Goal: Task Accomplishment & Management: Use online tool/utility

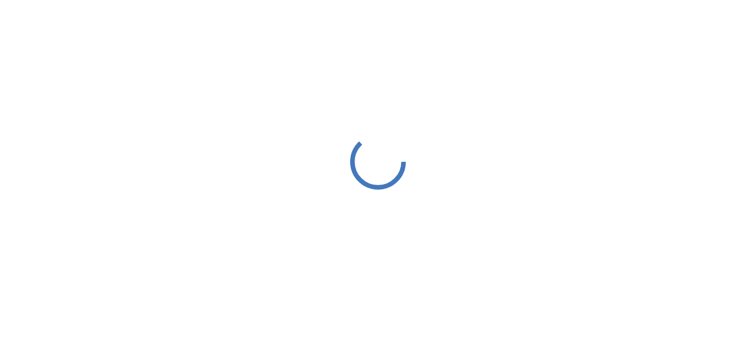
click at [687, 27] on div at bounding box center [378, 162] width 756 height 324
drag, startPoint x: 0, startPoint y: 0, endPoint x: 687, endPoint y: 27, distance: 687.4
click at [687, 27] on div at bounding box center [378, 162] width 756 height 324
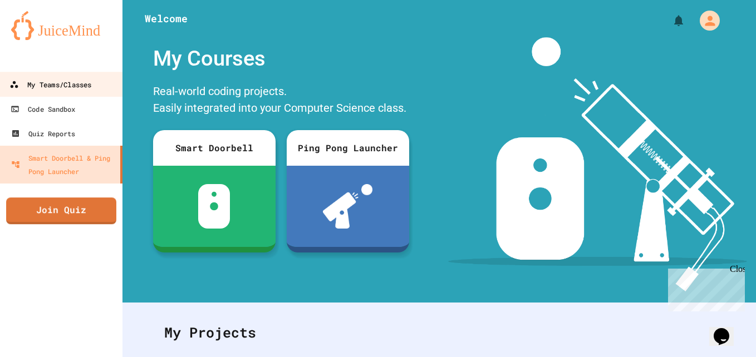
click at [74, 91] on div "My Teams/Classes" at bounding box center [50, 85] width 82 height 14
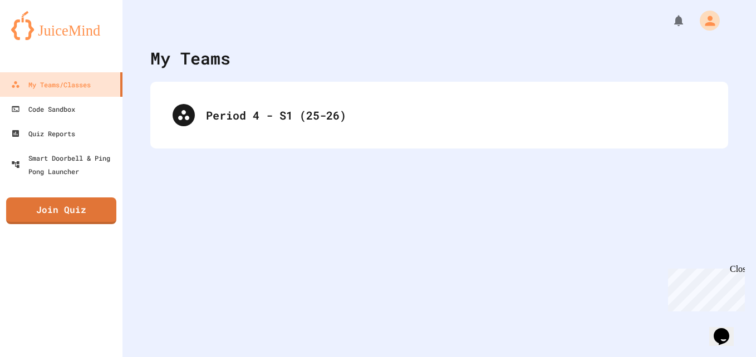
click at [426, 91] on div "Period 4 - S1 (25-26)" at bounding box center [439, 115] width 578 height 67
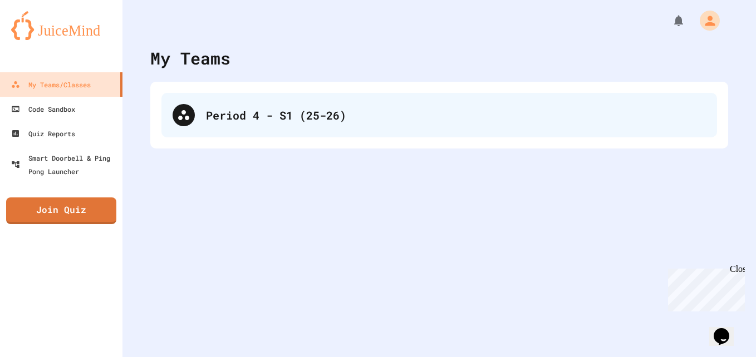
click at [445, 111] on div "Period 4 - S1 (25-26)" at bounding box center [456, 115] width 500 height 17
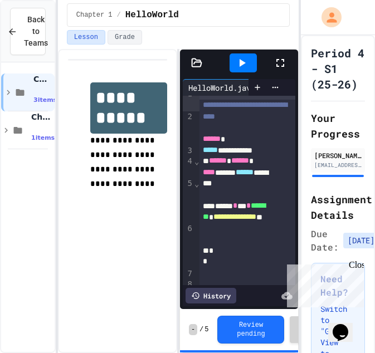
scroll to position [10, 0]
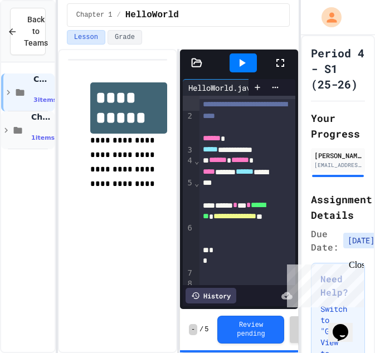
click at [32, 128] on div "1 items • No time set" at bounding box center [41, 137] width 21 height 22
click at [43, 161] on span "SimpleProgram" at bounding box center [41, 160] width 21 height 9
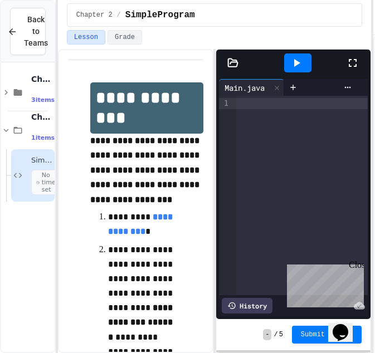
click at [375, 129] on html "**********" at bounding box center [187, 176] width 375 height 353
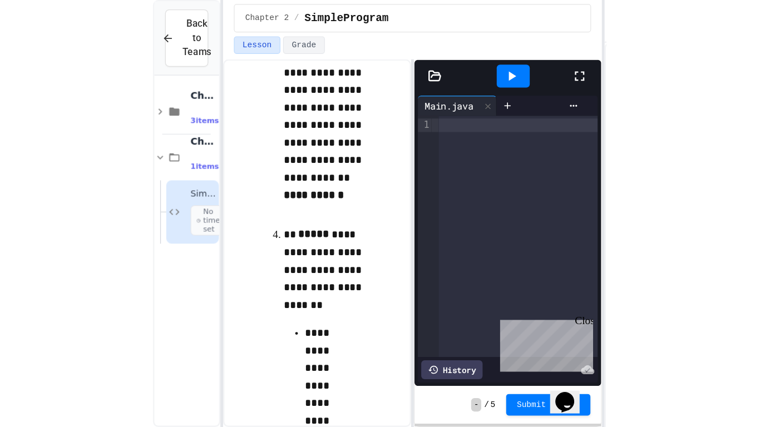
scroll to position [333, 0]
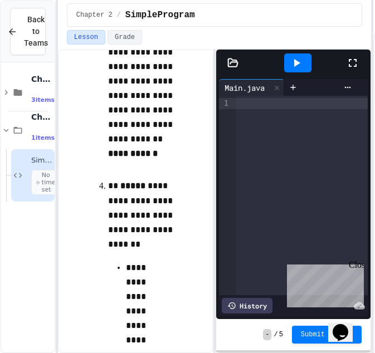
click at [349, 65] on icon at bounding box center [352, 63] width 8 height 8
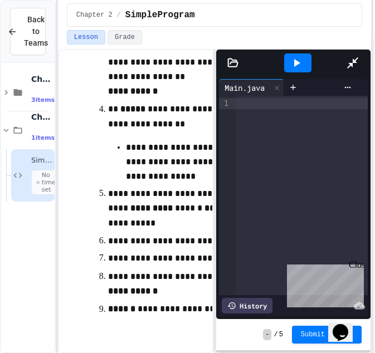
scroll to position [99, 0]
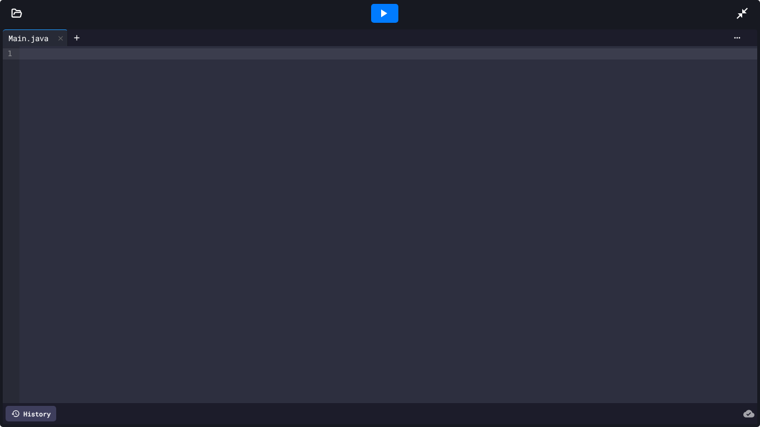
click at [742, 17] on icon at bounding box center [742, 13] width 11 height 11
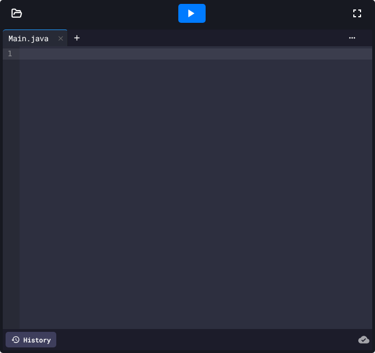
scroll to position [333, 0]
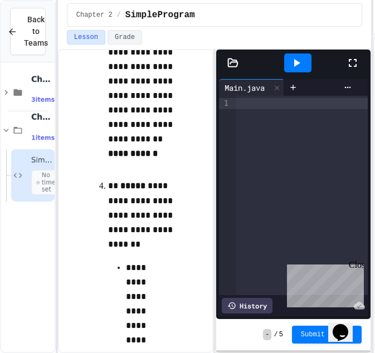
click at [268, 137] on div at bounding box center [302, 195] width 132 height 199
click at [351, 265] on div "Close" at bounding box center [355, 267] width 14 height 14
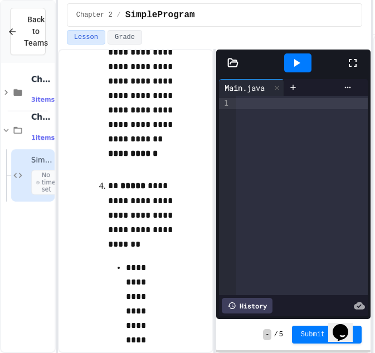
click at [256, 100] on div at bounding box center [302, 103] width 132 height 11
click at [229, 61] on icon at bounding box center [232, 62] width 11 height 11
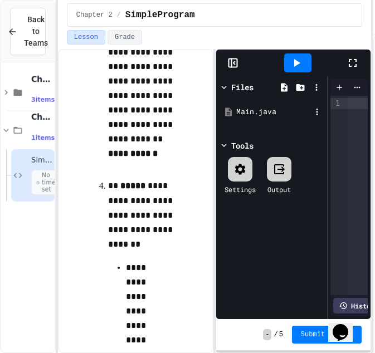
click at [241, 110] on div "Main.java" at bounding box center [273, 111] width 75 height 11
click at [314, 110] on icon at bounding box center [317, 112] width 10 height 10
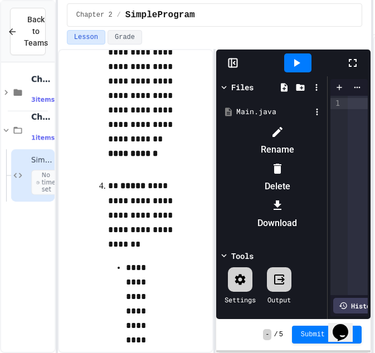
click at [321, 129] on li "Rename" at bounding box center [277, 141] width 94 height 36
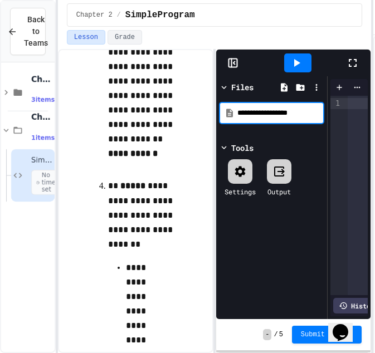
type input "**********"
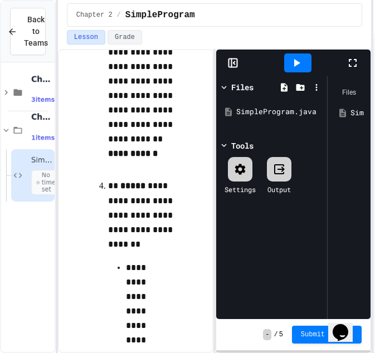
click at [239, 163] on icon at bounding box center [239, 169] width 13 height 13
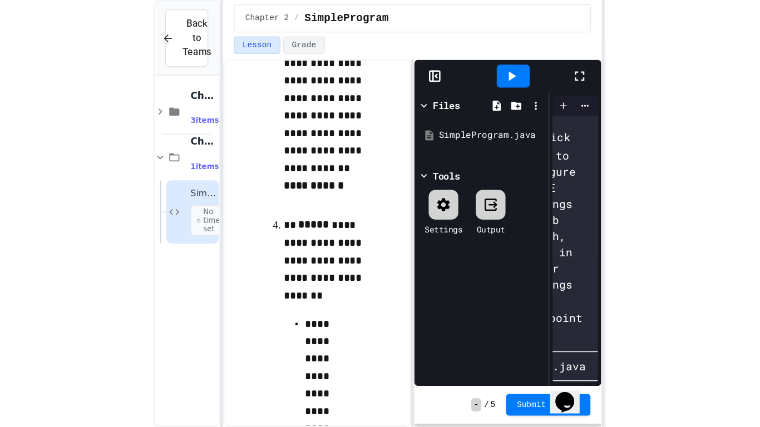
scroll to position [0, 41]
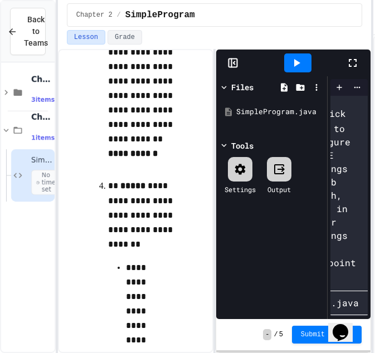
click at [351, 66] on icon at bounding box center [352, 63] width 8 height 8
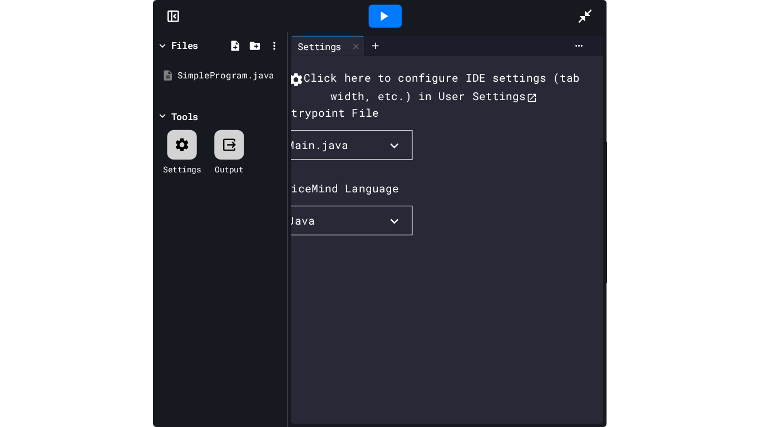
scroll to position [0, 22]
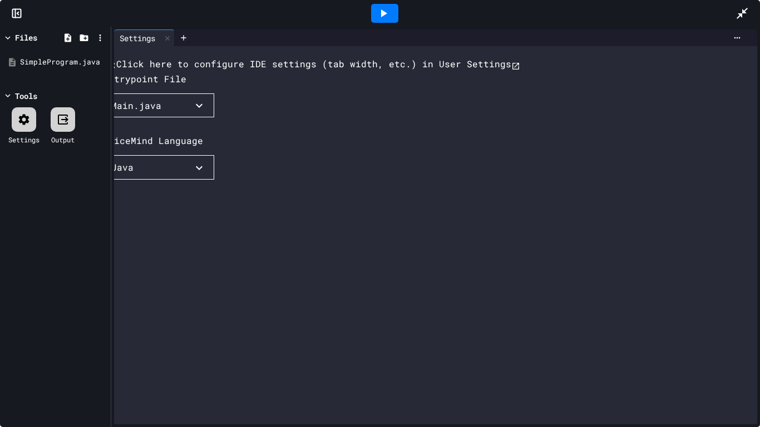
click at [198, 112] on icon "button" at bounding box center [199, 105] width 13 height 13
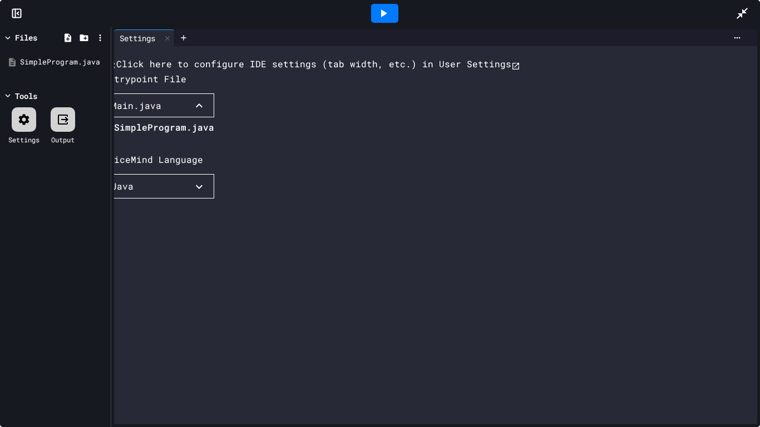
click at [178, 136] on li "SimpleProgram.java" at bounding box center [164, 128] width 100 height 18
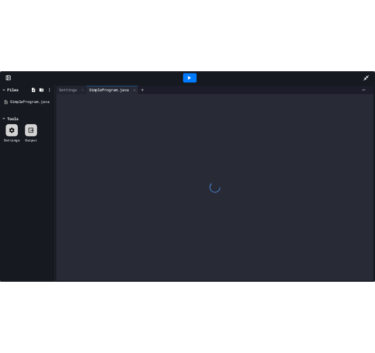
scroll to position [0, 0]
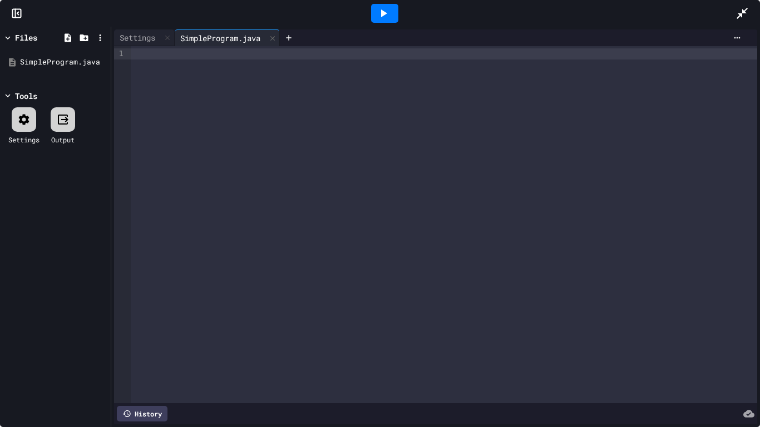
click at [740, 14] on icon at bounding box center [742, 13] width 11 height 11
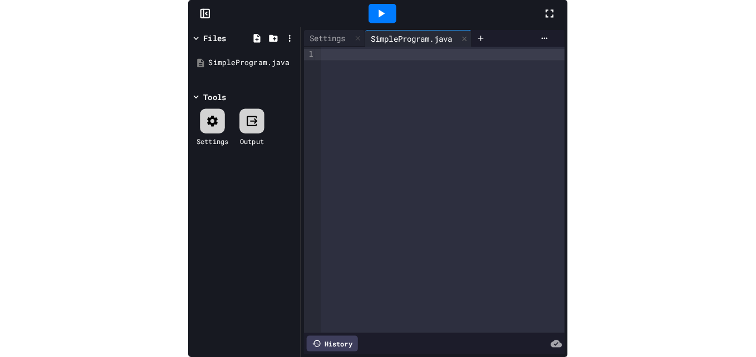
scroll to position [333, 0]
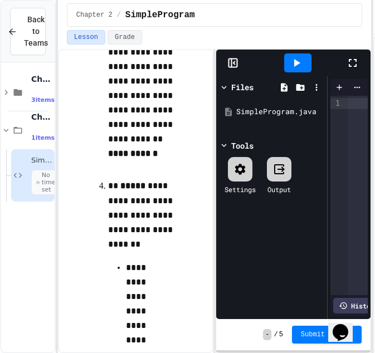
click at [234, 63] on icon at bounding box center [234, 63] width 2 height 3
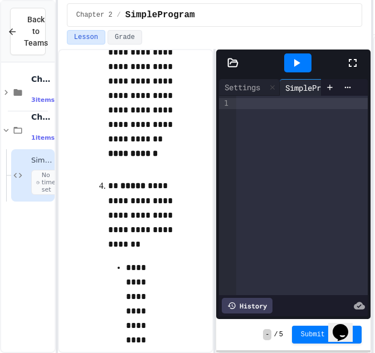
click at [271, 107] on div at bounding box center [302, 103] width 132 height 11
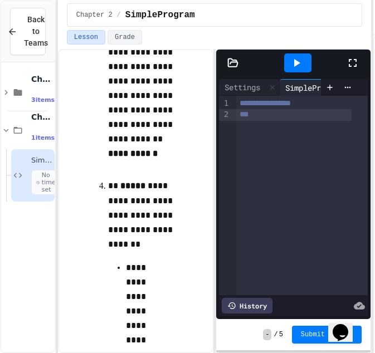
click at [269, 113] on div "**" at bounding box center [294, 114] width 116 height 11
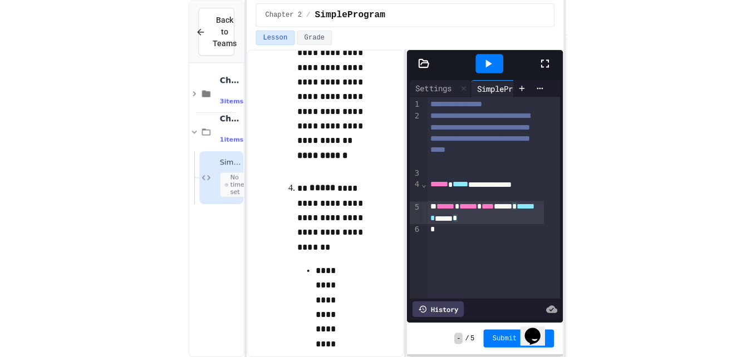
scroll to position [163, 0]
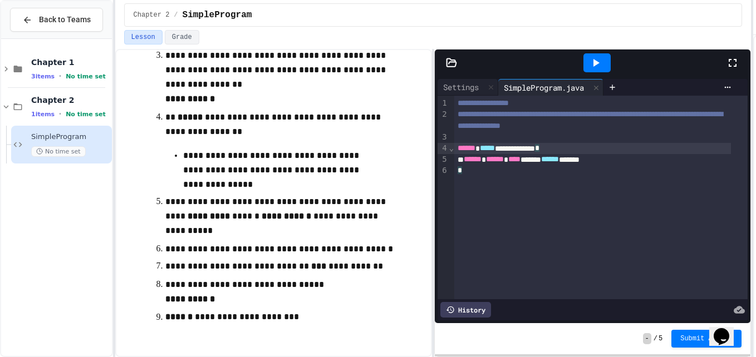
click at [636, 153] on div "**********" at bounding box center [592, 148] width 277 height 11
click at [636, 160] on div "****** ****** **** ****** ****** *******" at bounding box center [592, 159] width 277 height 11
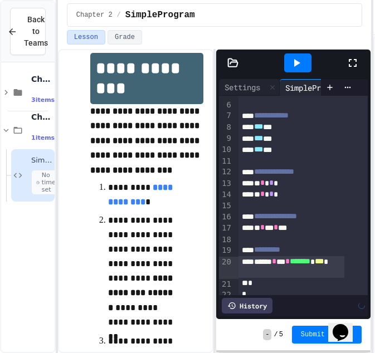
scroll to position [147, 0]
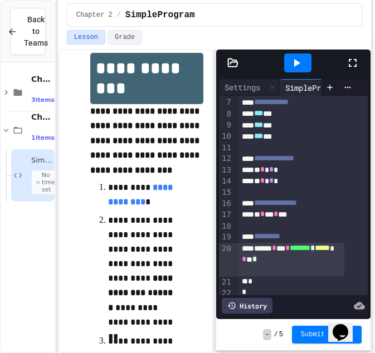
click at [281, 275] on div "****** * *** * ******* * ***** * * *" at bounding box center [290, 259] width 105 height 33
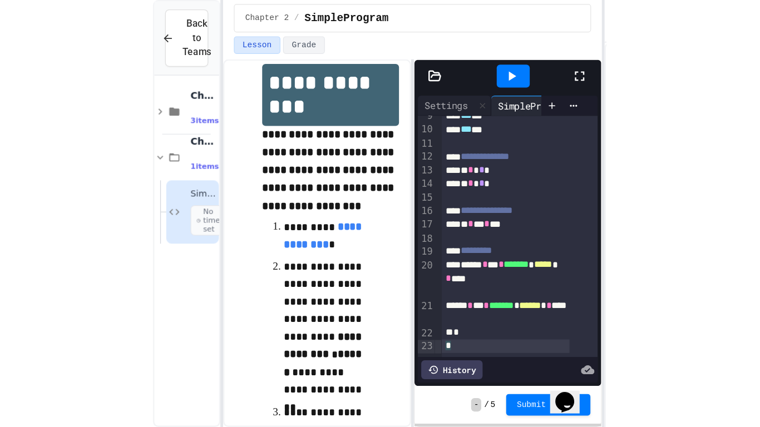
scroll to position [192, 0]
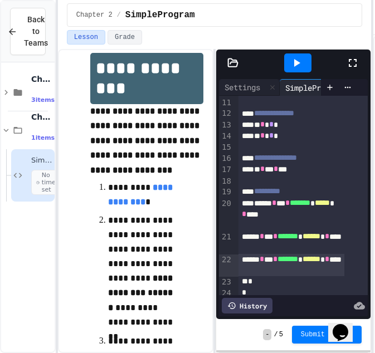
click at [352, 59] on icon at bounding box center [352, 62] width 13 height 13
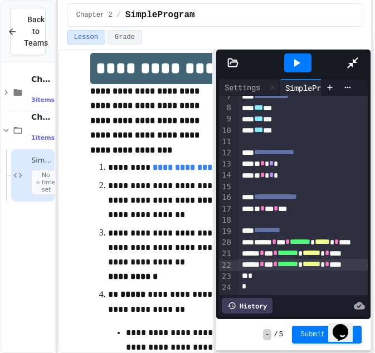
scroll to position [0, 0]
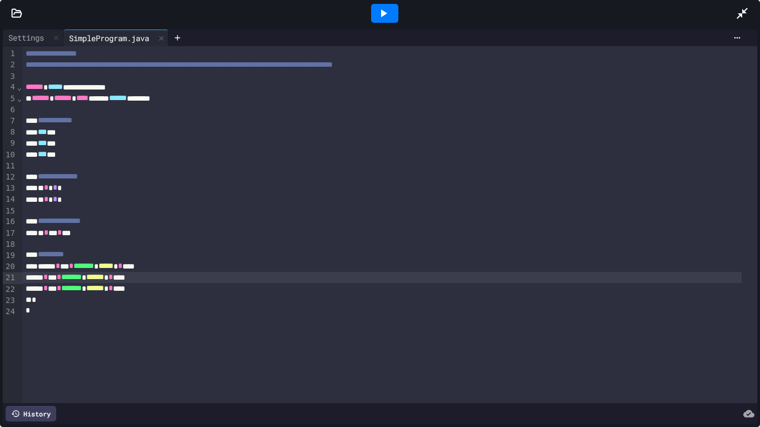
click at [22, 279] on div "****** * *** * ******* * ****** * ***" at bounding box center [382, 277] width 720 height 11
click at [21, 288] on div "› ⌄ ⌄" at bounding box center [20, 224] width 6 height 357
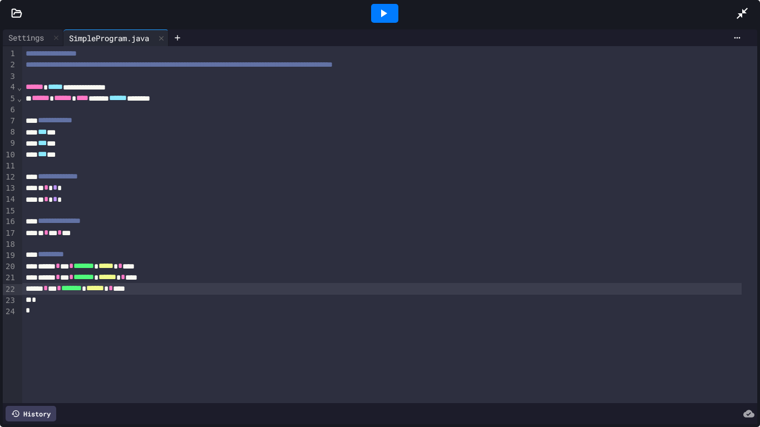
click at [24, 289] on div "****** * *** * ******* * ****** * ***" at bounding box center [382, 288] width 720 height 11
click at [390, 16] on div at bounding box center [384, 13] width 27 height 19
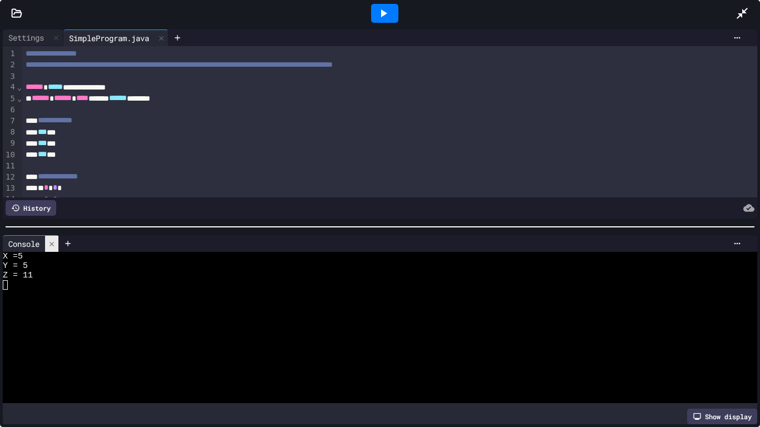
click at [55, 240] on icon at bounding box center [52, 244] width 8 height 8
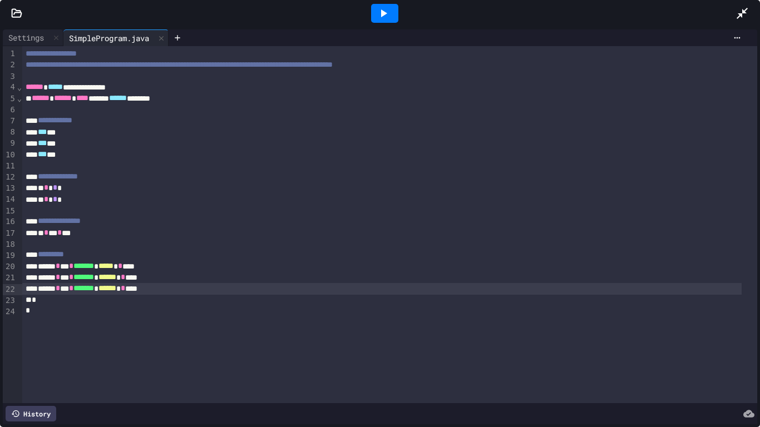
click at [29, 357] on div "History" at bounding box center [31, 414] width 51 height 16
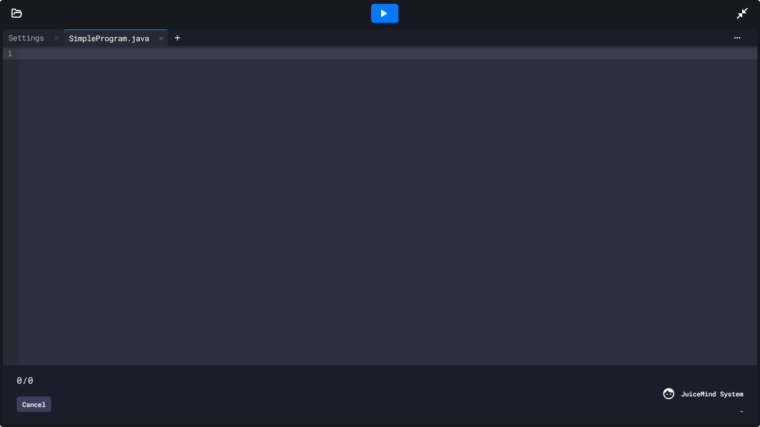
type input "***"
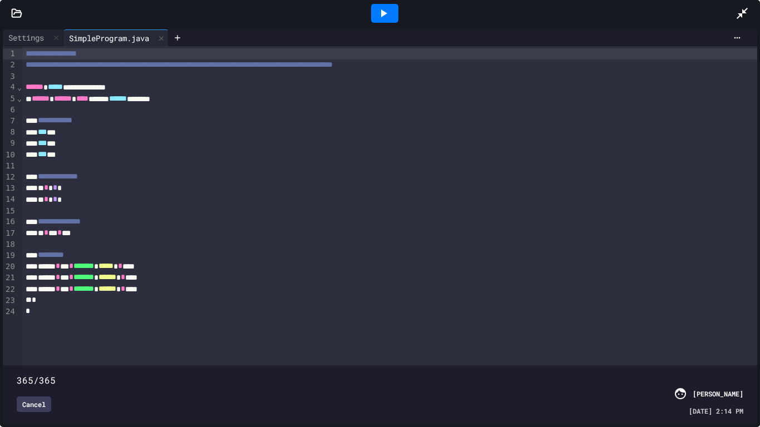
click at [38, 357] on div "Cancel" at bounding box center [34, 405] width 35 height 16
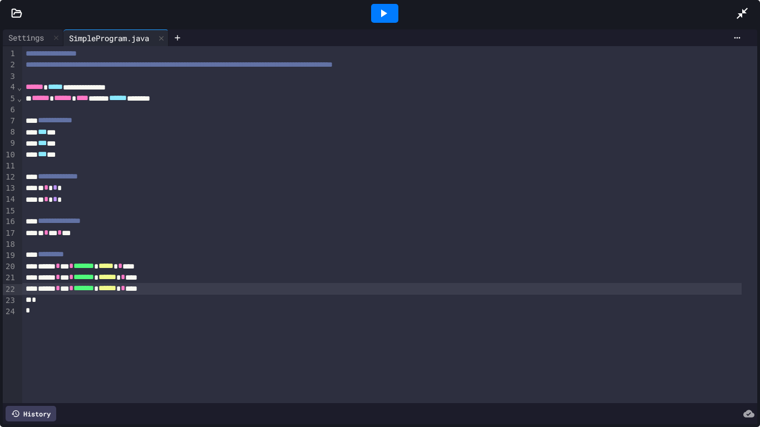
click at [399, 9] on div at bounding box center [385, 13] width 38 height 30
click at [380, 10] on icon at bounding box center [383, 13] width 13 height 13
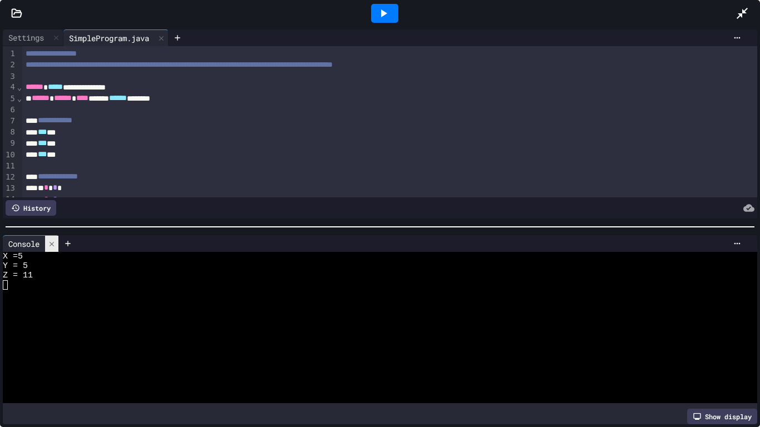
click at [52, 242] on icon at bounding box center [52, 244] width 4 height 4
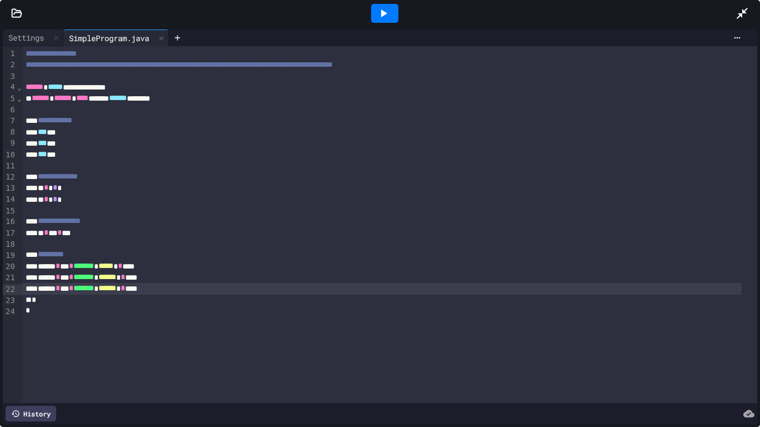
click at [38, 357] on div "History" at bounding box center [31, 414] width 51 height 16
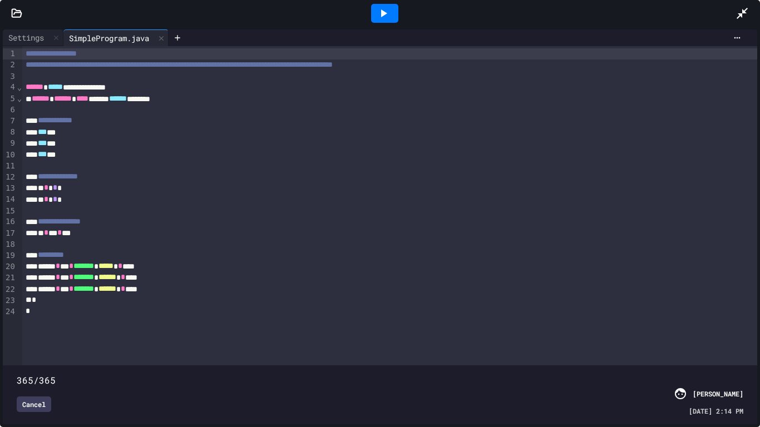
click at [41, 357] on div "Cancel" at bounding box center [34, 405] width 35 height 16
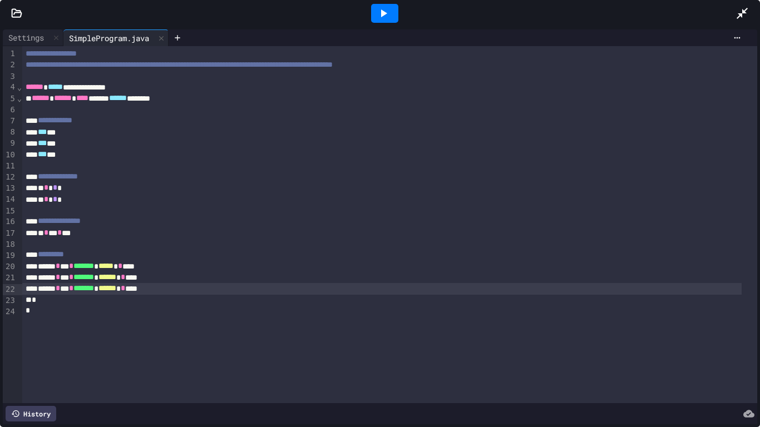
click at [392, 12] on div at bounding box center [384, 13] width 27 height 19
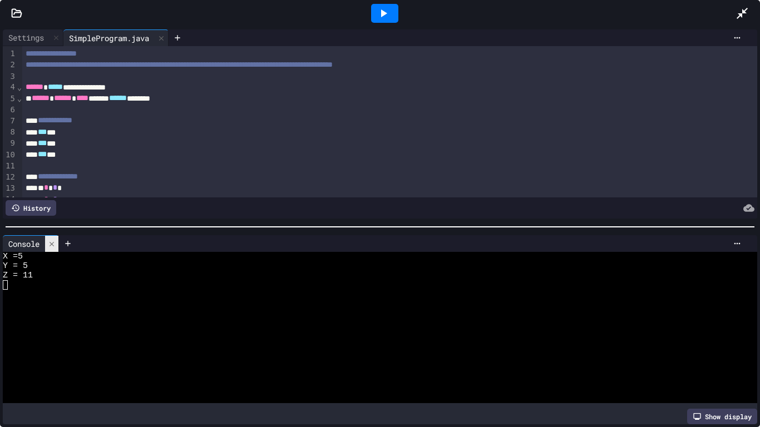
click at [51, 240] on icon at bounding box center [52, 244] width 8 height 8
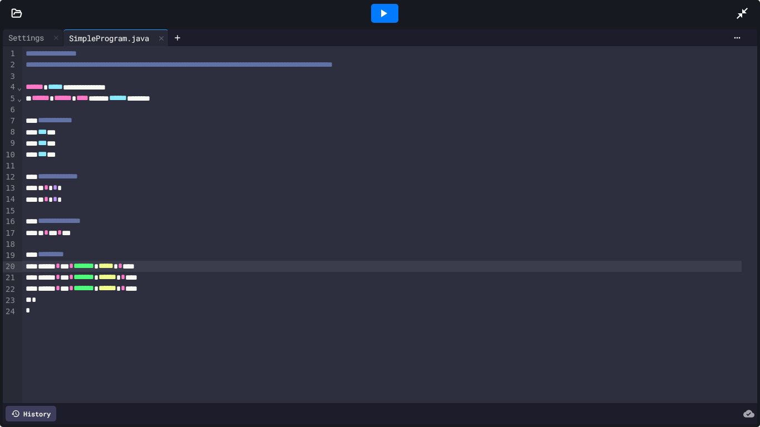
click at [114, 268] on span "*****" at bounding box center [106, 266] width 15 height 8
click at [384, 12] on icon at bounding box center [384, 13] width 6 height 8
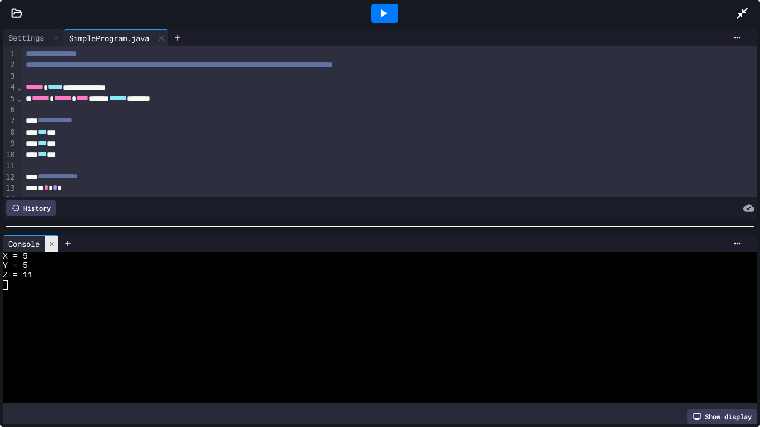
click at [53, 240] on icon at bounding box center [52, 244] width 8 height 8
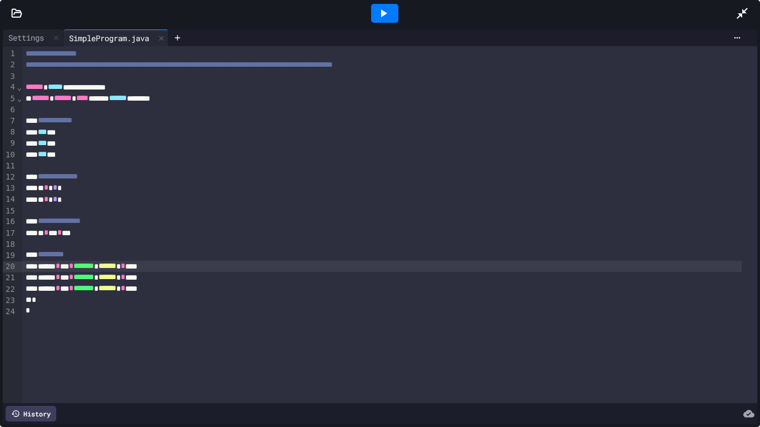
click at [745, 11] on icon at bounding box center [742, 13] width 11 height 11
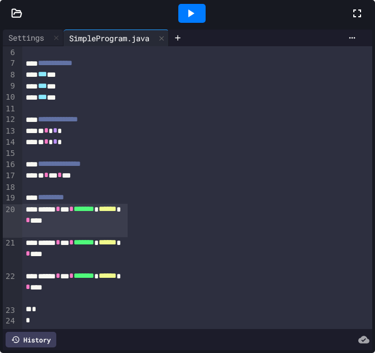
scroll to position [201, 0]
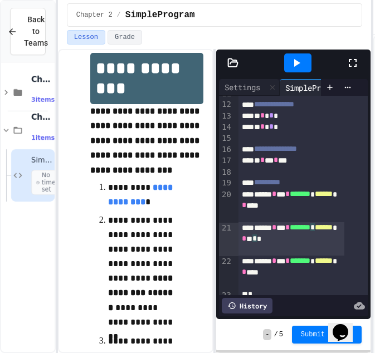
click at [269, 252] on div "****** * *** * ******* * ****** * * * *" at bounding box center [290, 238] width 105 height 33
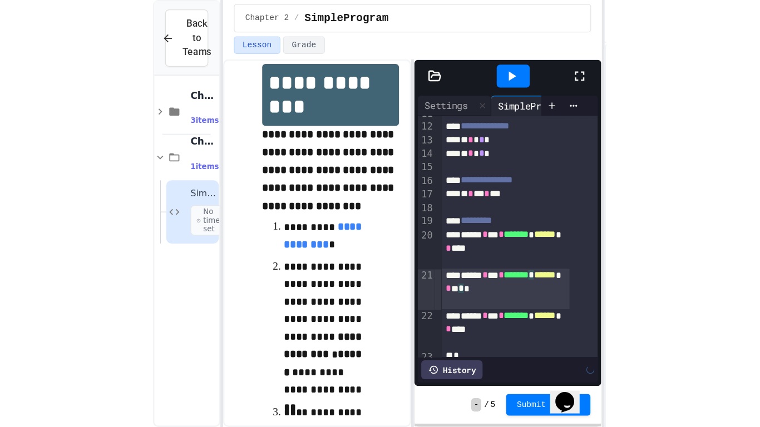
scroll to position [237, 0]
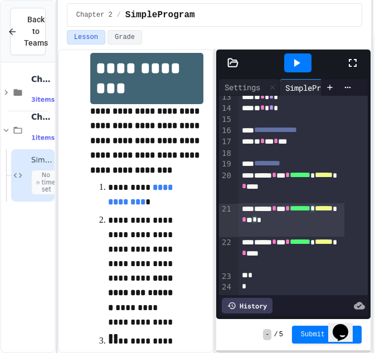
click at [355, 65] on icon at bounding box center [352, 62] width 13 height 13
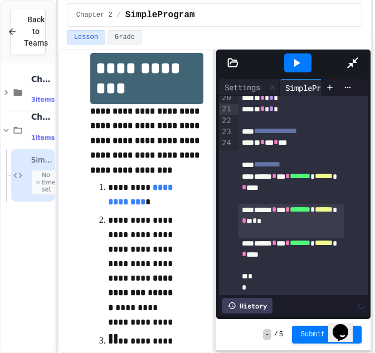
scroll to position [0, 0]
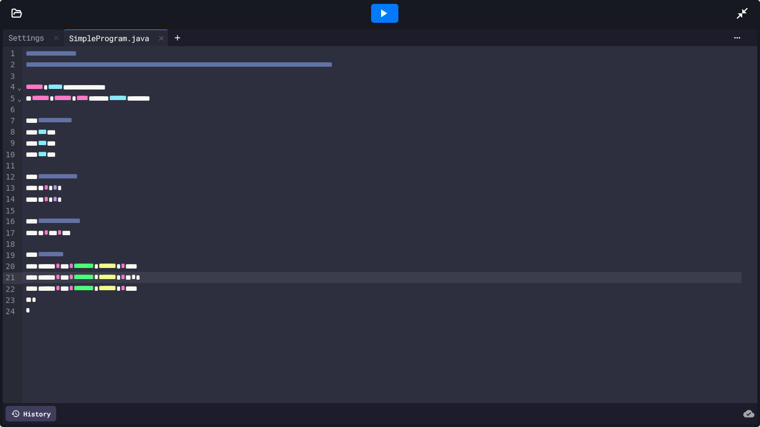
click at [382, 14] on icon at bounding box center [384, 13] width 6 height 8
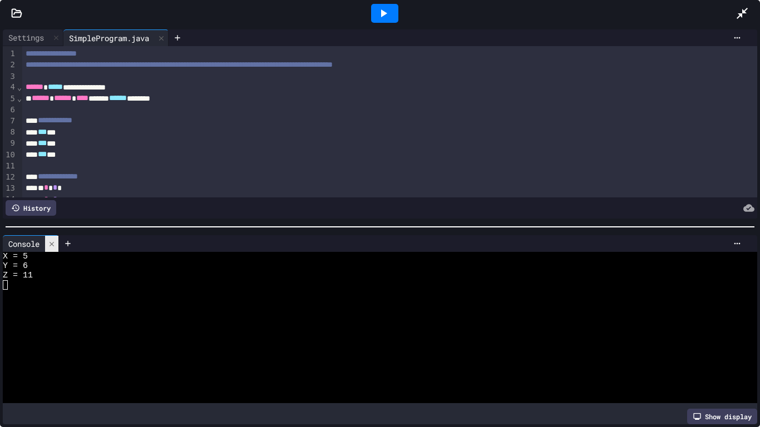
click at [49, 242] on icon at bounding box center [52, 244] width 8 height 8
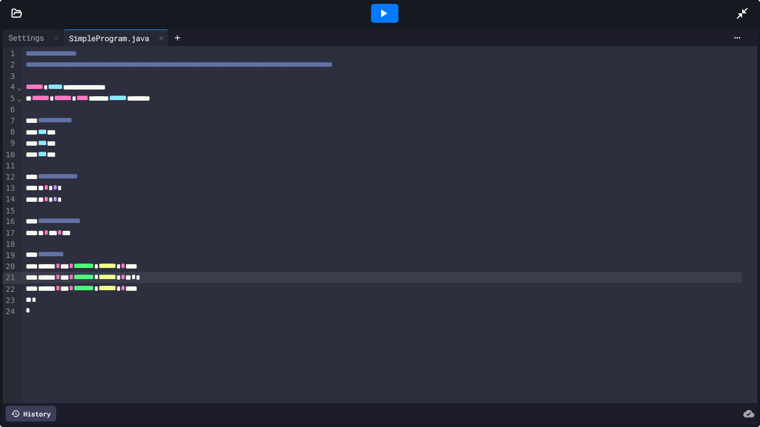
click at [745, 12] on icon at bounding box center [742, 13] width 11 height 11
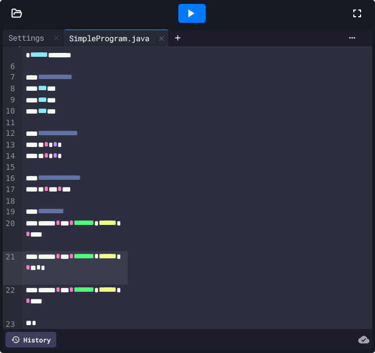
scroll to position [237, 0]
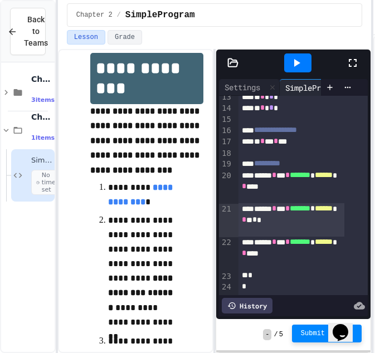
click at [316, 332] on span "Submit Answer" at bounding box center [327, 333] width 52 height 9
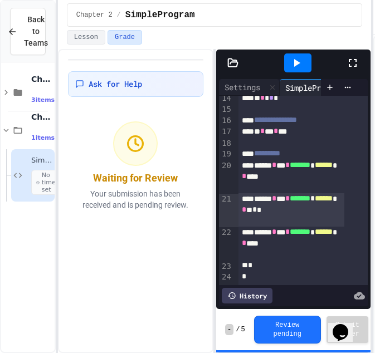
click at [297, 63] on icon at bounding box center [297, 63] width 6 height 8
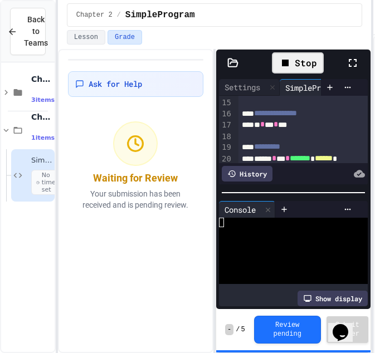
click at [355, 62] on icon at bounding box center [352, 62] width 13 height 13
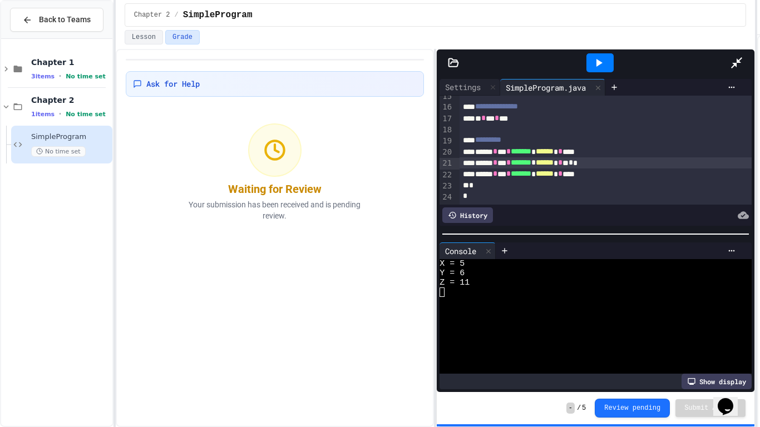
scroll to position [134, 0]
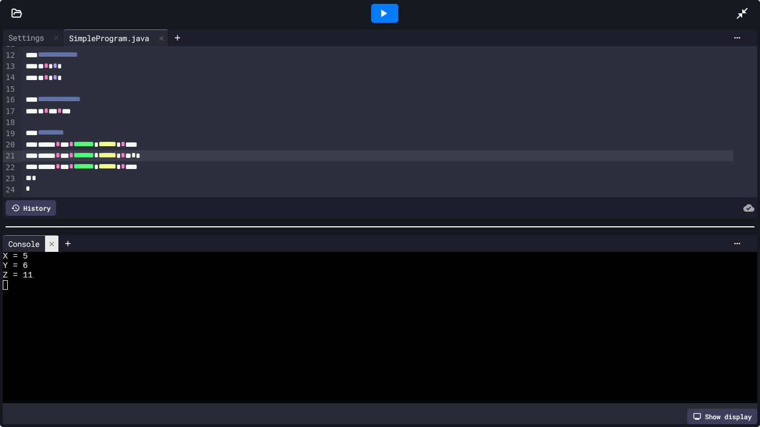
click at [52, 240] on icon at bounding box center [52, 244] width 8 height 8
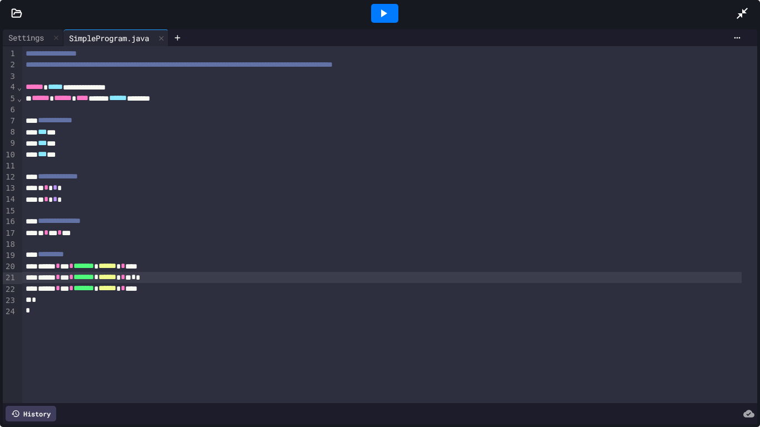
click at [386, 12] on icon at bounding box center [383, 13] width 13 height 13
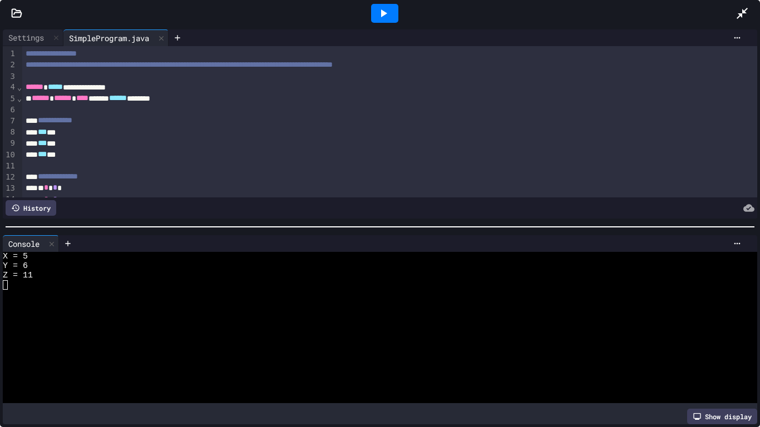
click at [743, 12] on icon at bounding box center [742, 13] width 11 height 11
